Goal: Transaction & Acquisition: Download file/media

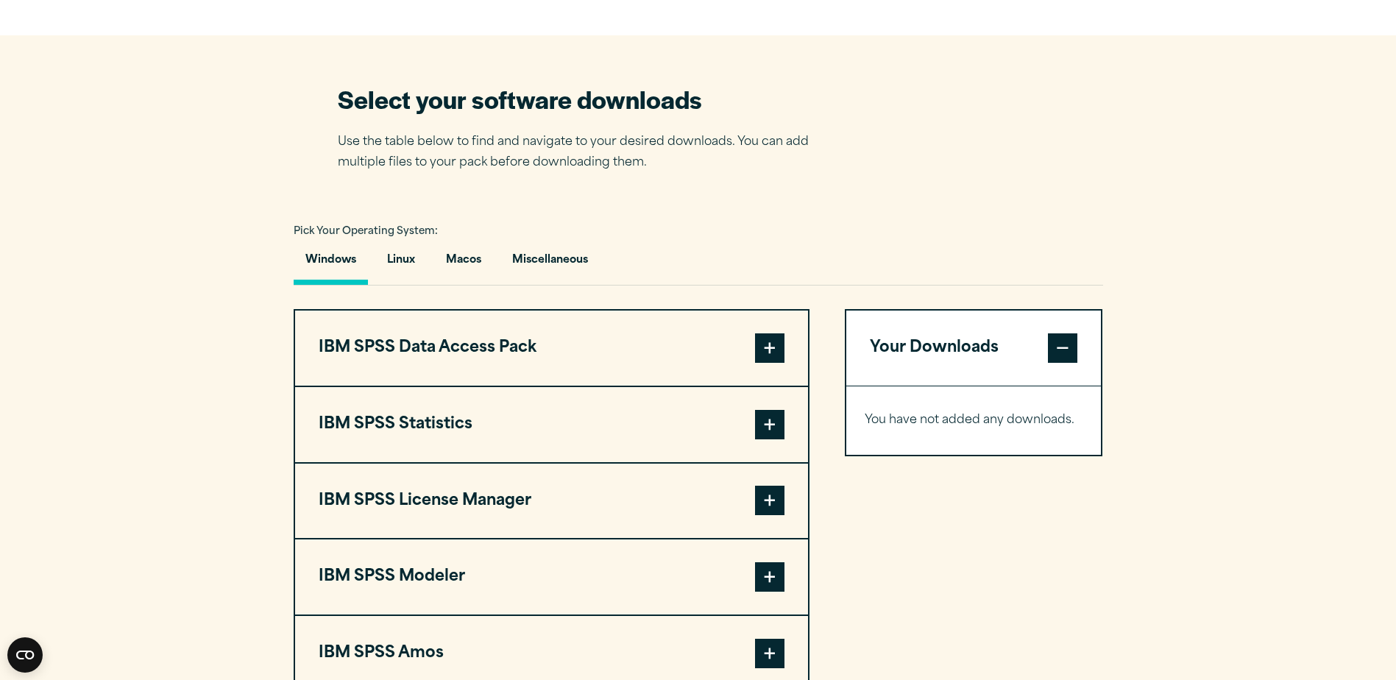
scroll to position [957, 0]
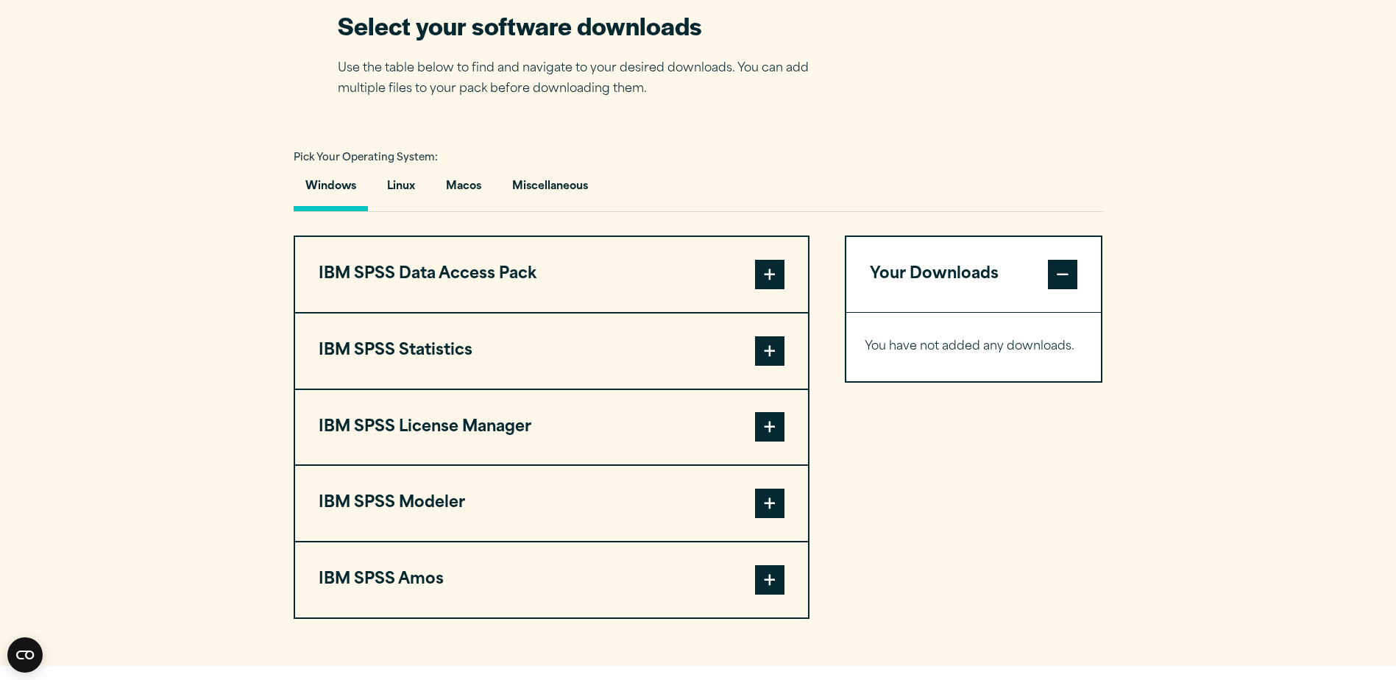
click at [765, 346] on span at bounding box center [769, 350] width 29 height 29
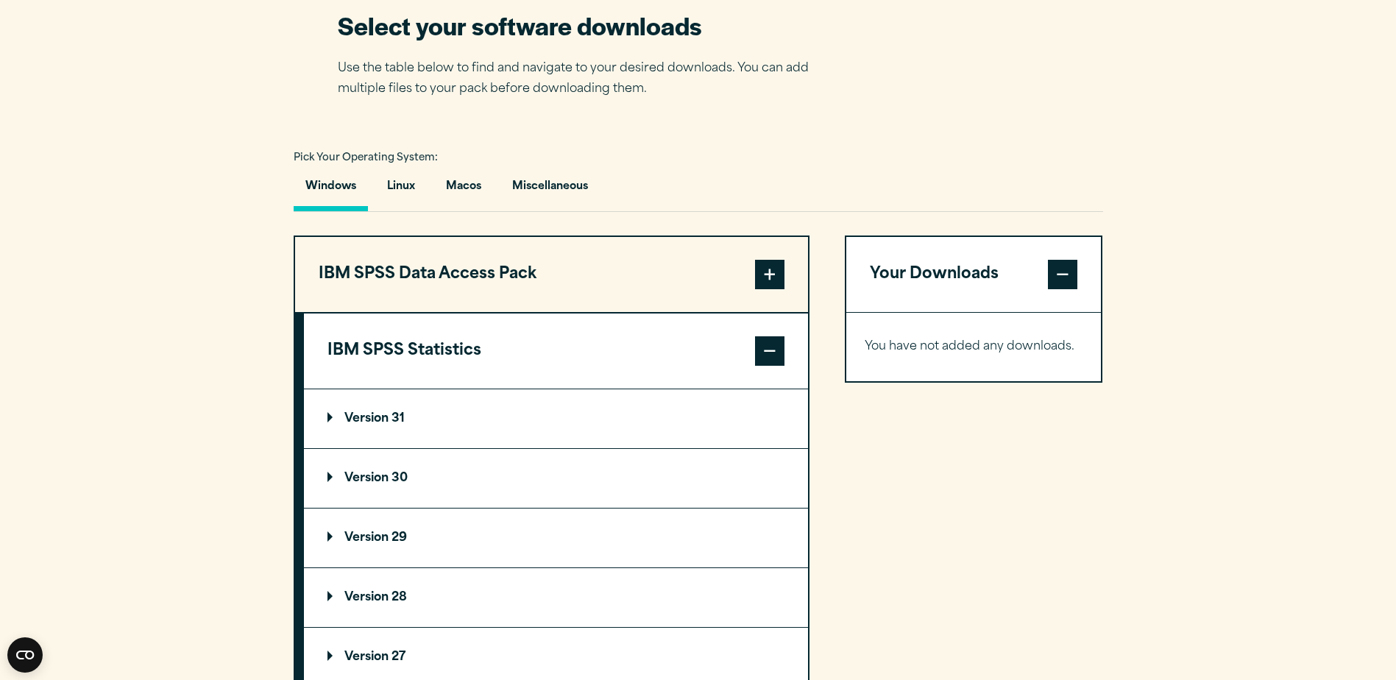
click at [416, 410] on summary "Version 31" at bounding box center [556, 418] width 504 height 59
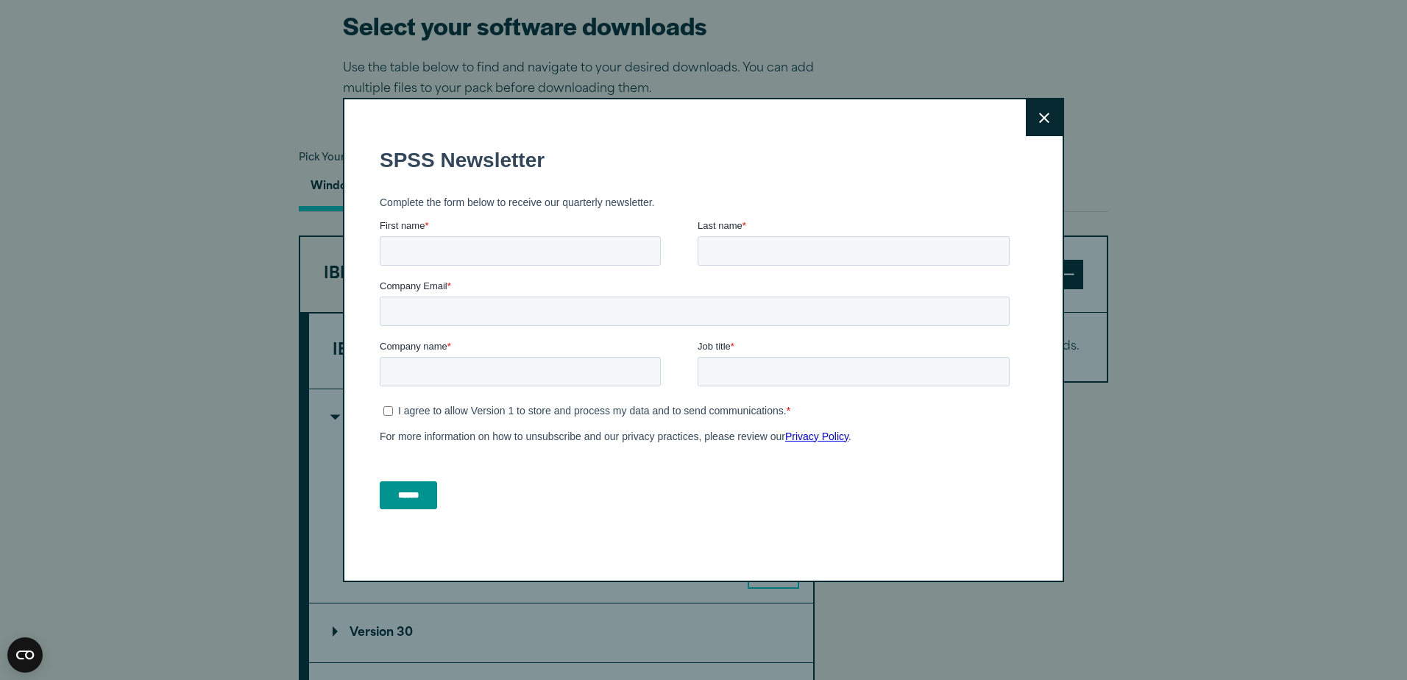
click at [1039, 116] on icon at bounding box center [1044, 118] width 10 height 11
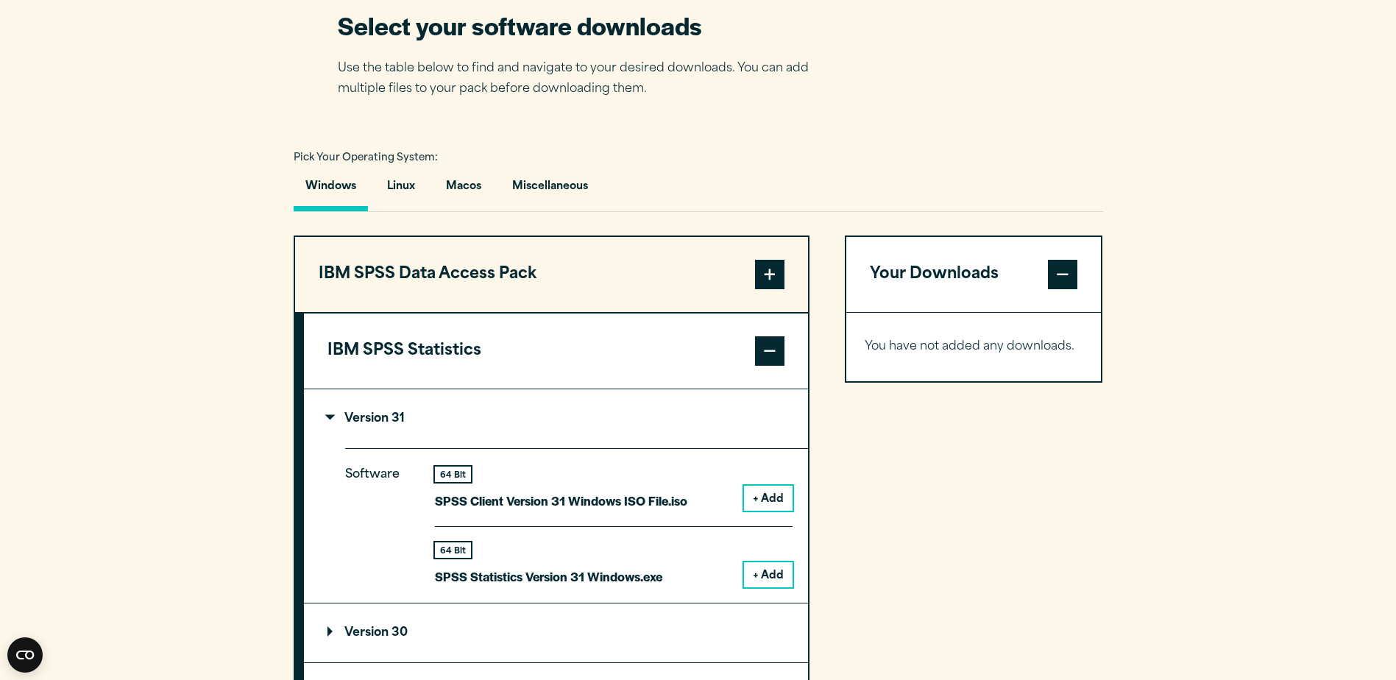
click at [767, 567] on button "+ Add" at bounding box center [768, 574] width 49 height 25
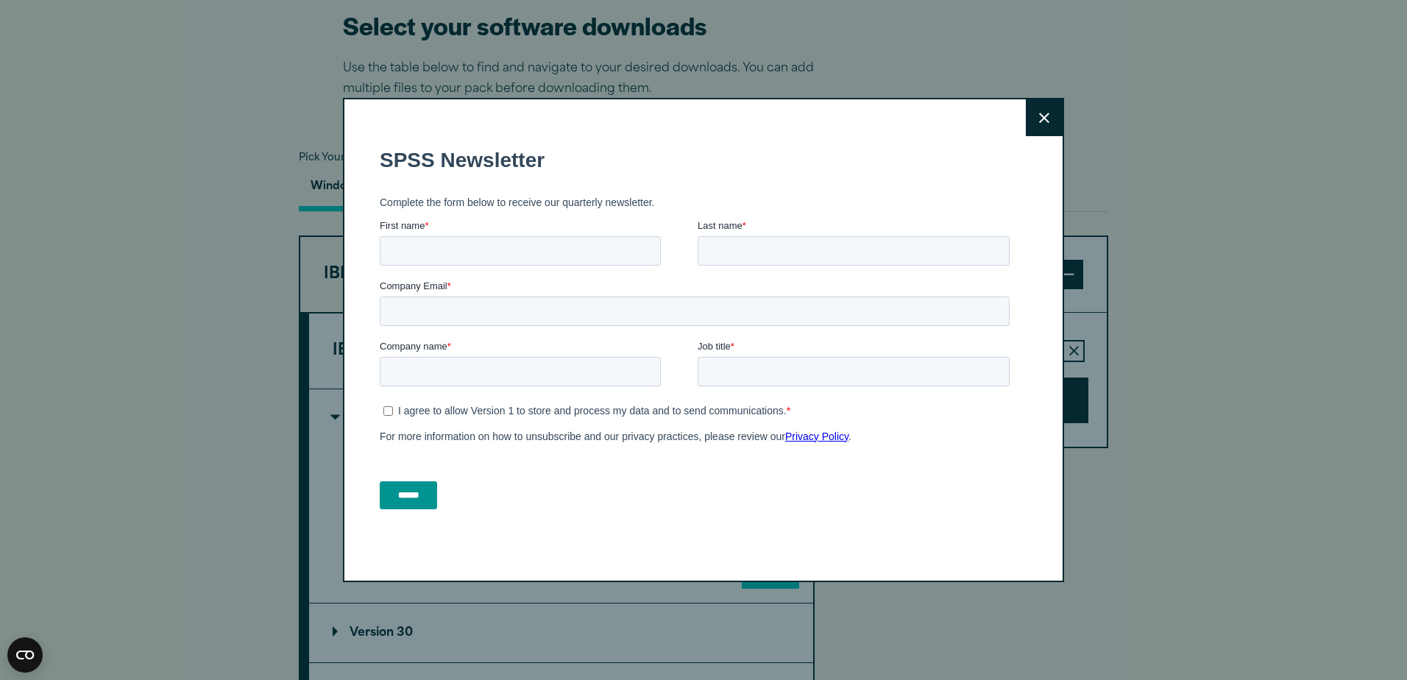
click at [1039, 113] on icon at bounding box center [1044, 118] width 10 height 11
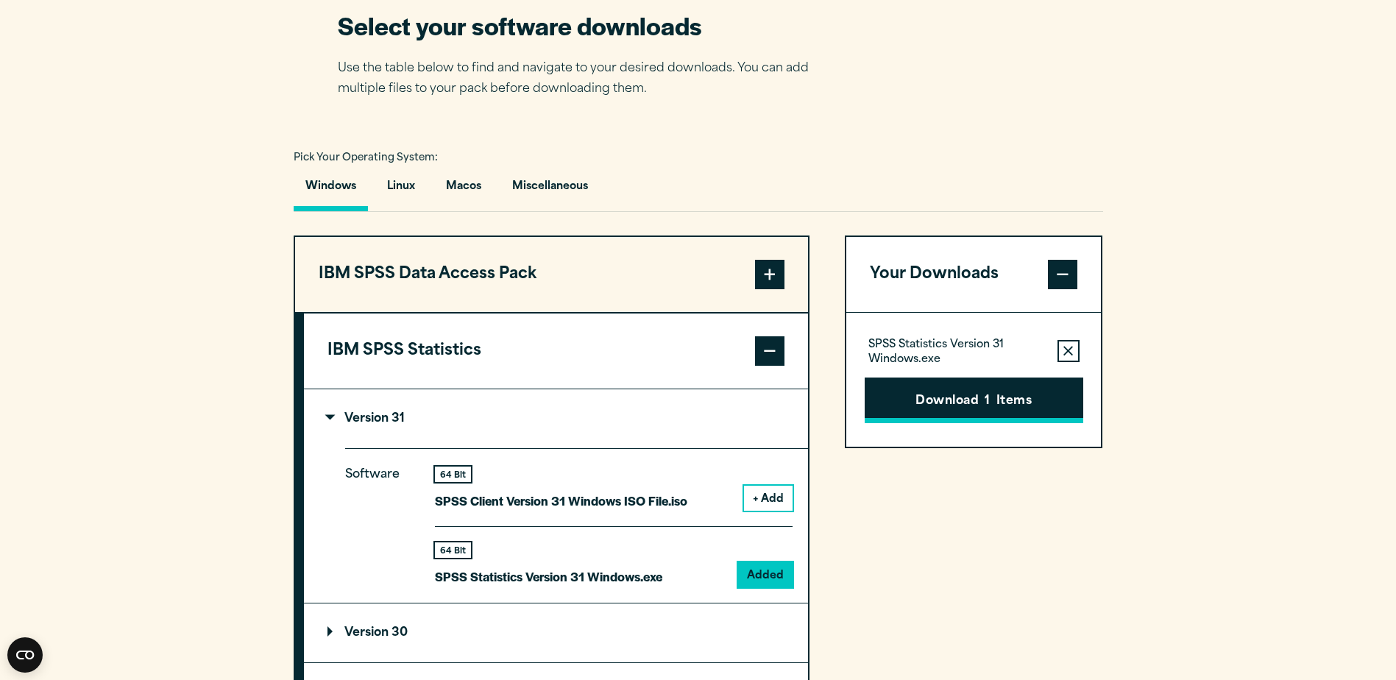
click at [960, 401] on button "Download 1 Items" at bounding box center [974, 401] width 219 height 46
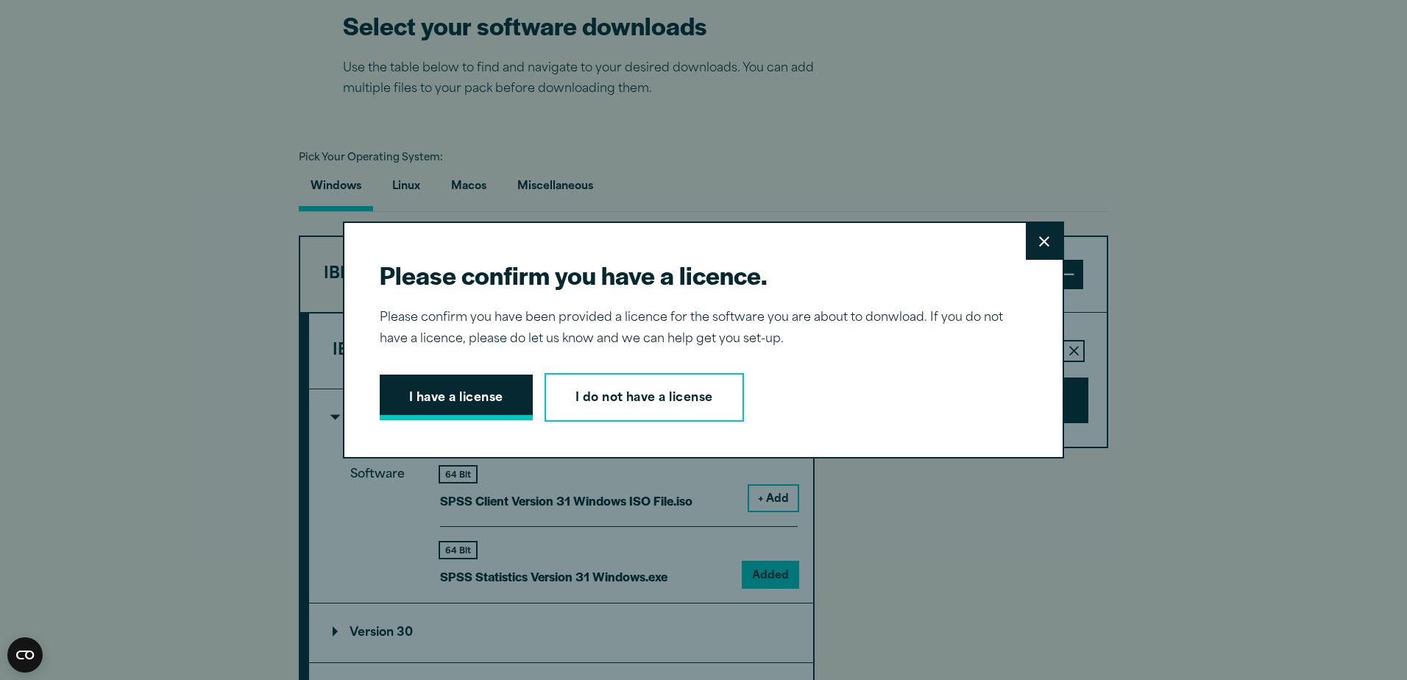
click at [459, 391] on button "I have a license" at bounding box center [456, 398] width 153 height 46
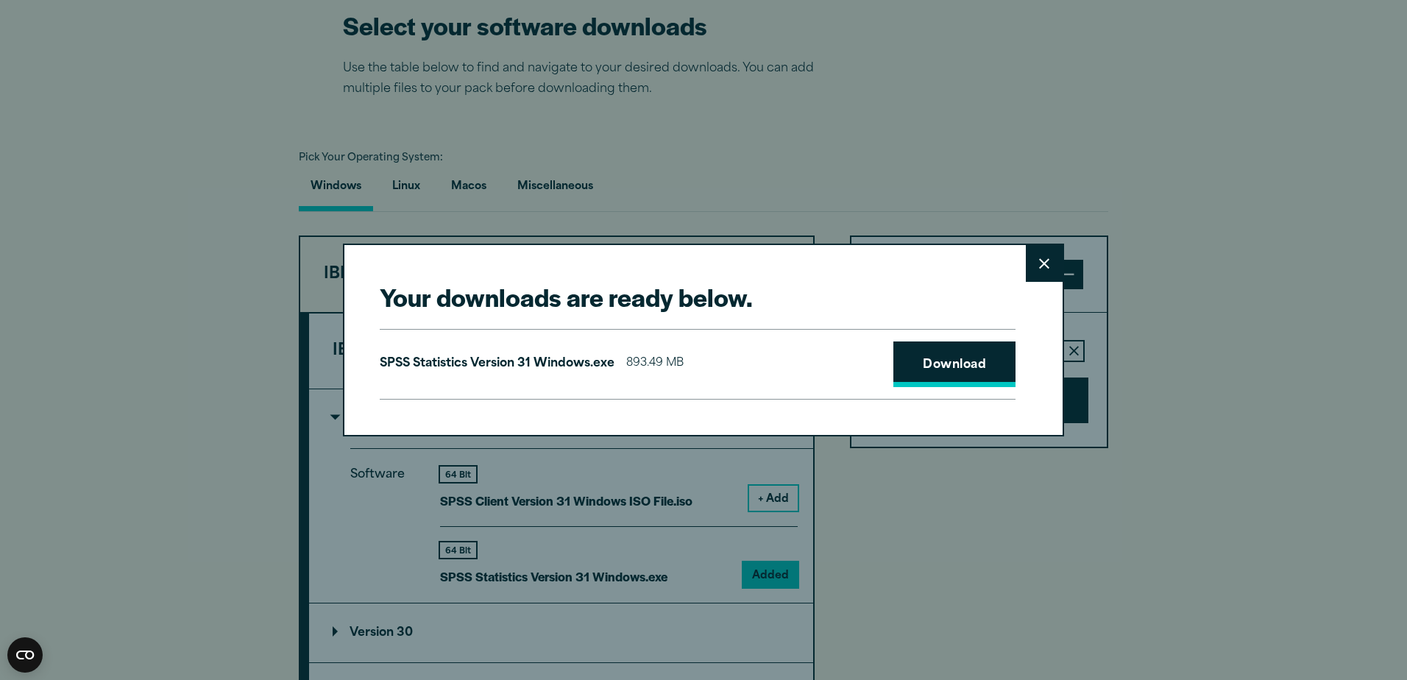
click at [927, 361] on link "Download" at bounding box center [954, 364] width 122 height 46
drag, startPoint x: 1042, startPoint y: 258, endPoint x: 1055, endPoint y: 241, distance: 20.9
click at [1042, 258] on icon at bounding box center [1044, 263] width 10 height 11
